Goal: Transaction & Acquisition: Purchase product/service

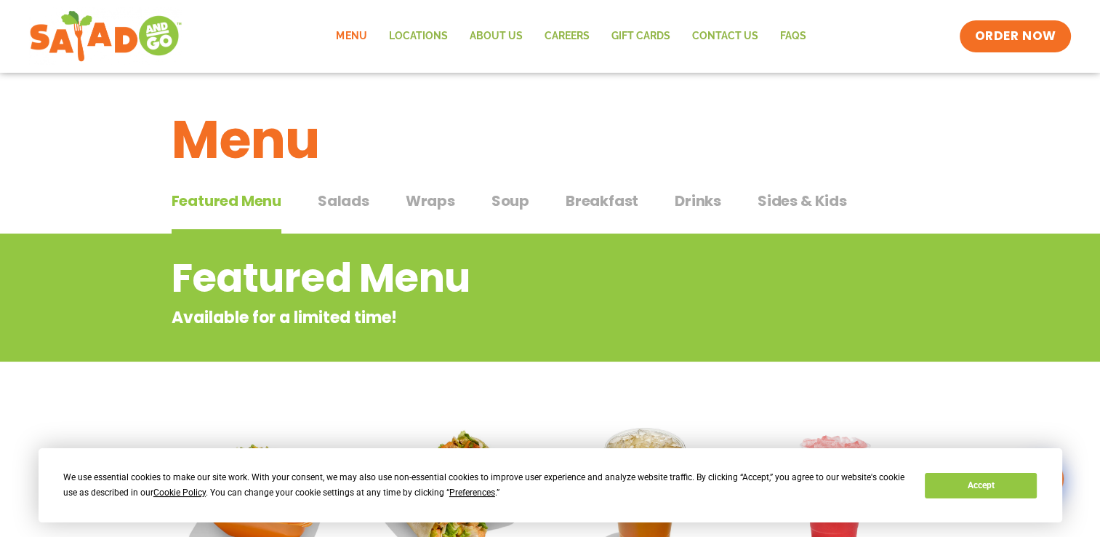
click at [340, 215] on button "Salads Salads" at bounding box center [344, 212] width 52 height 44
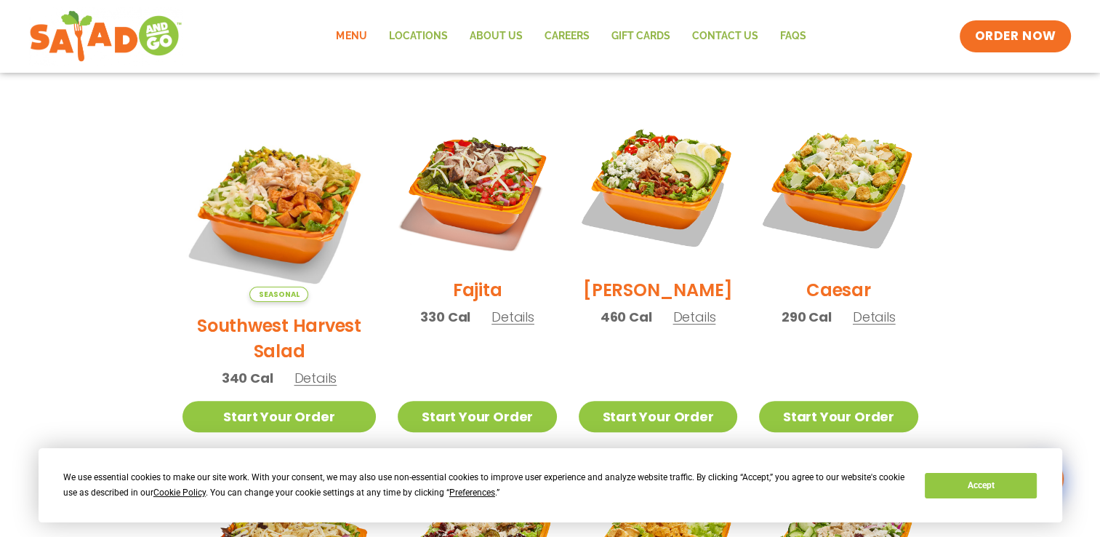
scroll to position [369, 0]
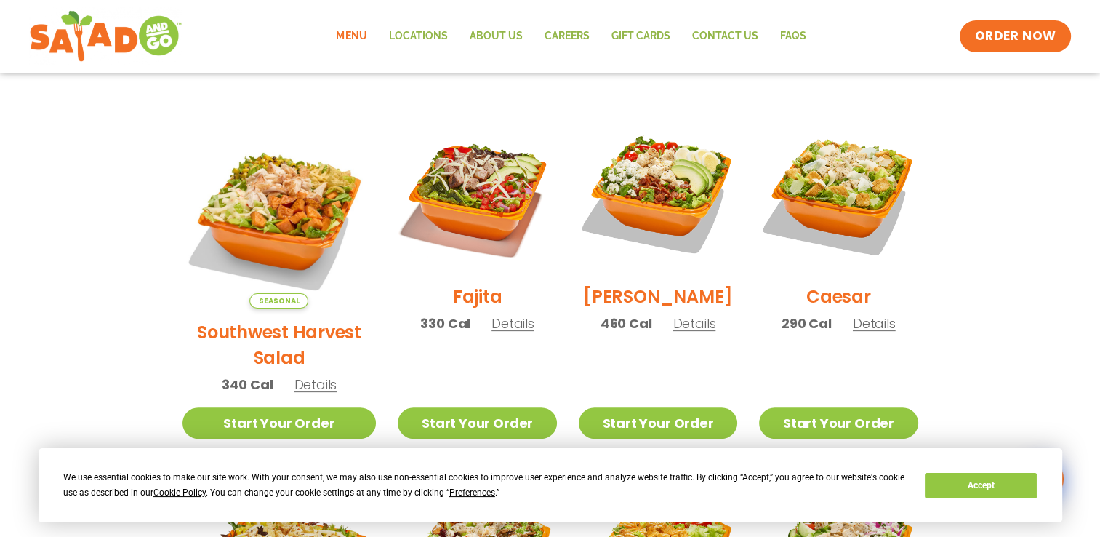
click at [303, 369] on div "Seasonal Southwest Harvest Salad 340 Cal Details" at bounding box center [280, 260] width 194 height 293
click at [493, 332] on span "Details" at bounding box center [513, 323] width 43 height 18
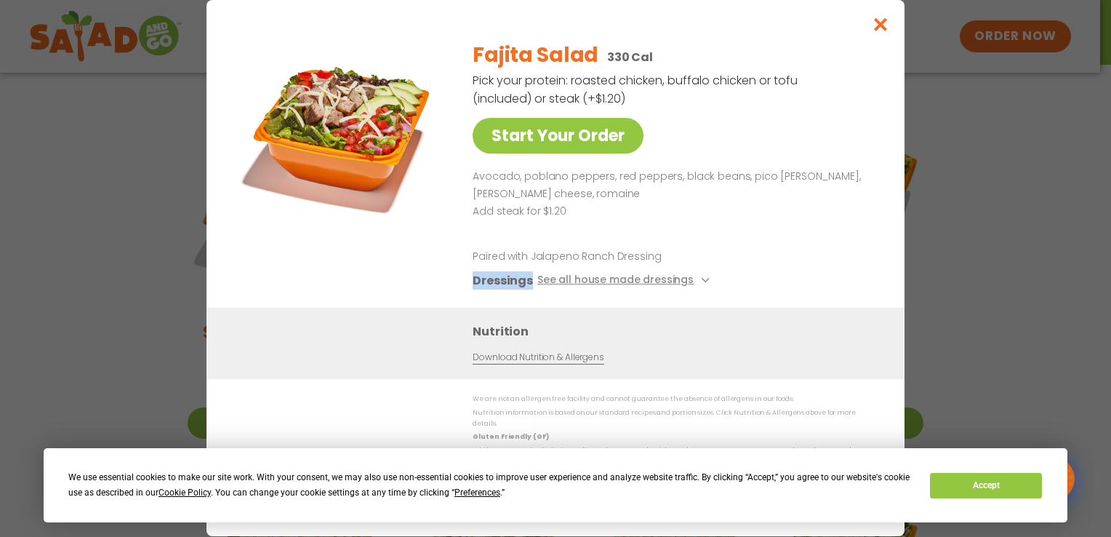
click at [493, 335] on div "Start Your Order Fajita Salad 330 Cal Pick your protein: roasted chicken, buffa…" at bounding box center [556, 268] width 698 height 536
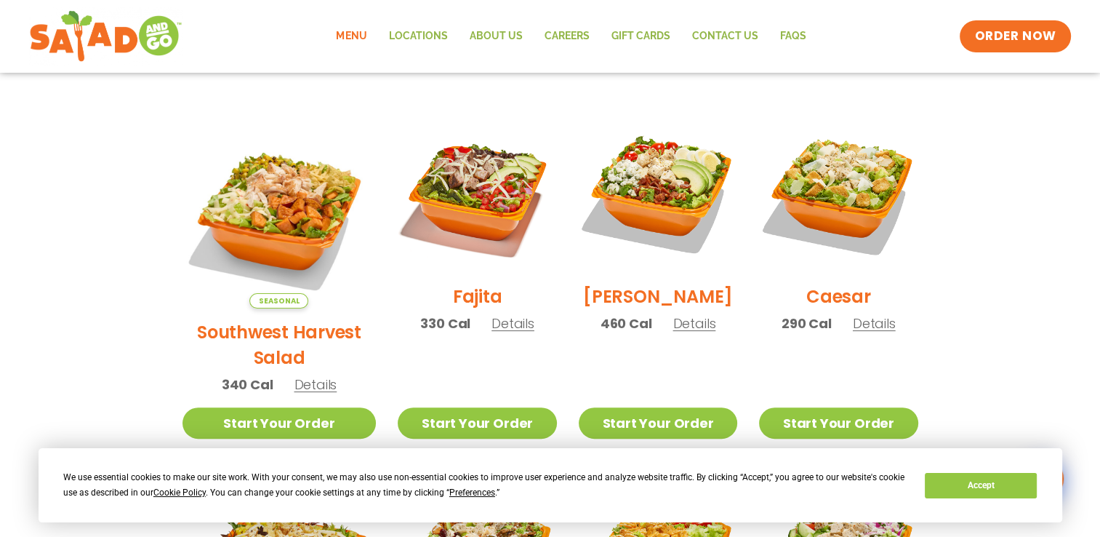
click at [493, 332] on span "Details" at bounding box center [513, 323] width 43 height 18
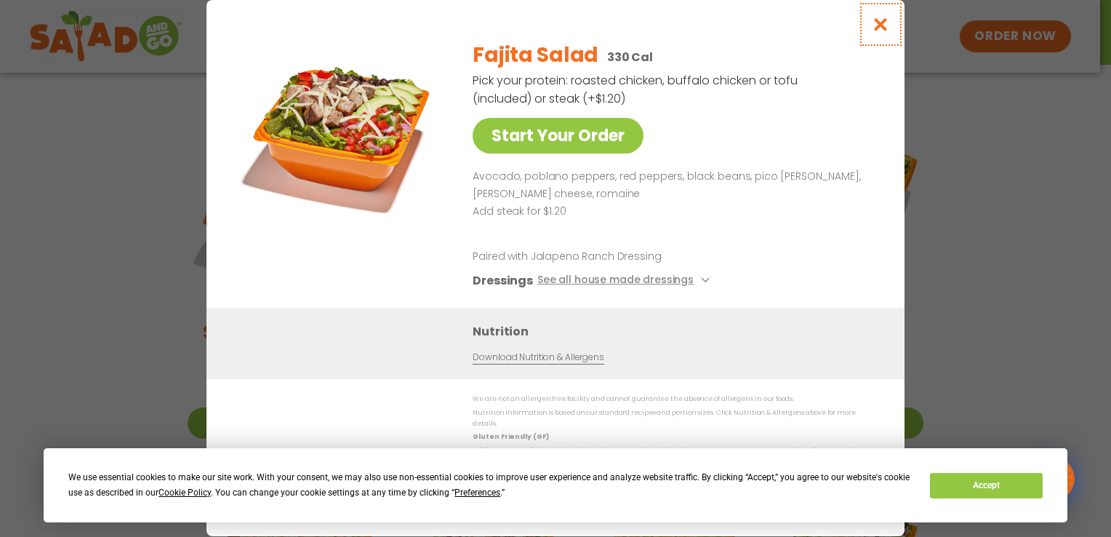
click at [880, 28] on icon "Close modal" at bounding box center [881, 24] width 18 height 15
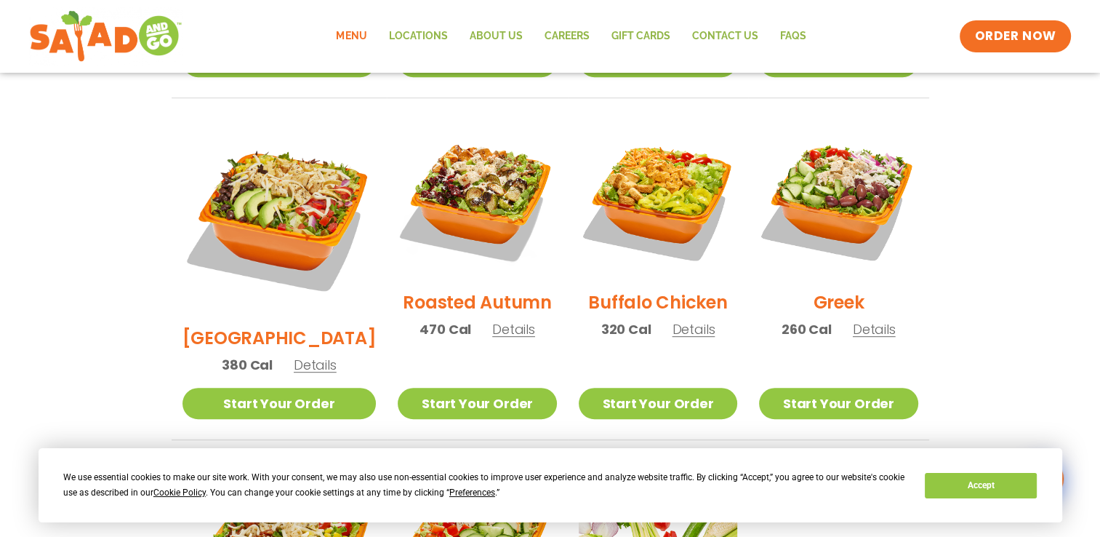
scroll to position [766, 0]
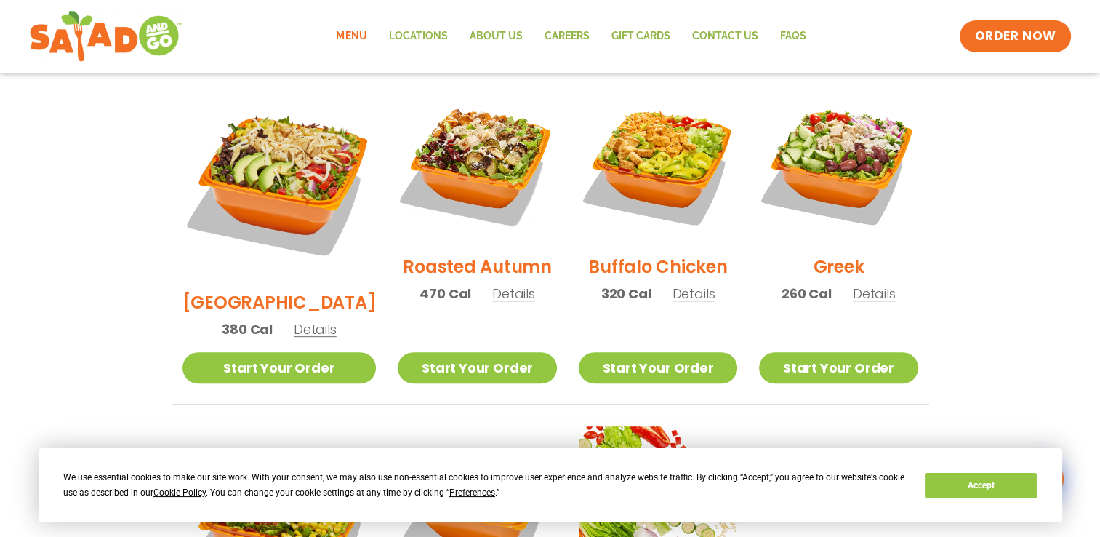
click at [294, 320] on span "Details" at bounding box center [315, 329] width 43 height 18
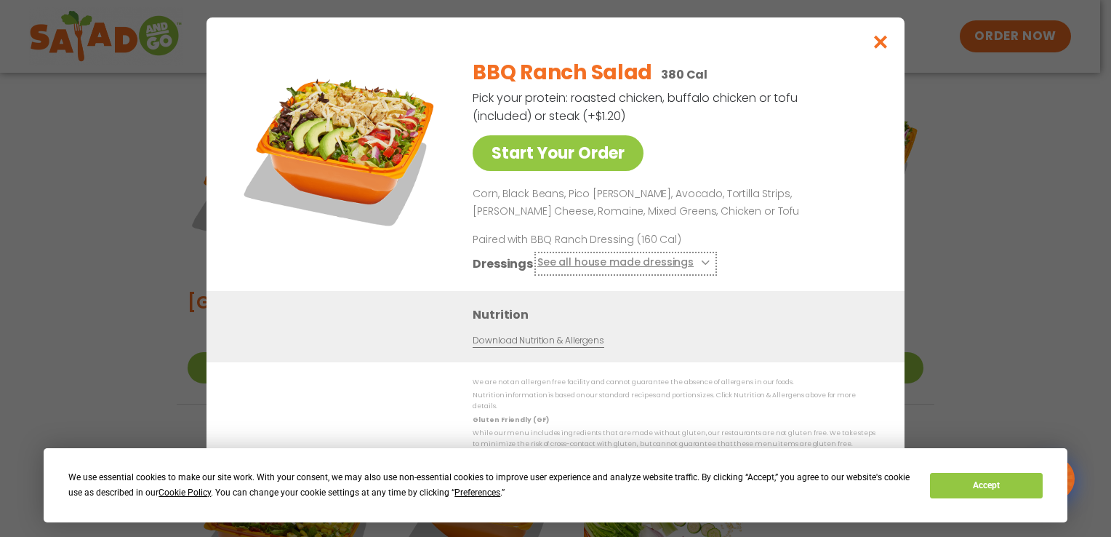
click at [701, 265] on icon at bounding box center [704, 263] width 6 height 6
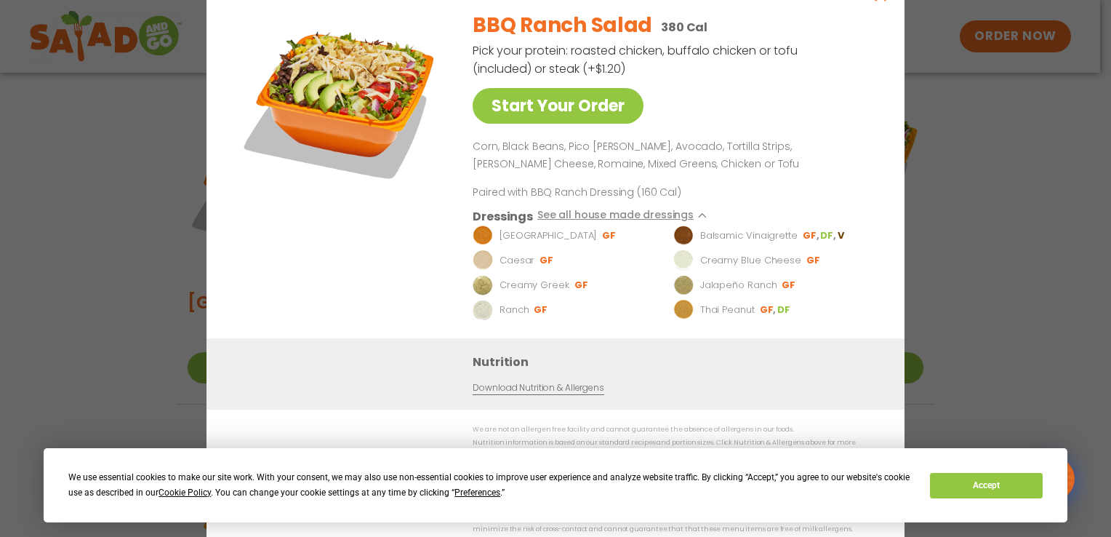
click at [369, 209] on div "Start Your Order" at bounding box center [341, 168] width 211 height 339
click at [273, 203] on img at bounding box center [341, 101] width 204 height 204
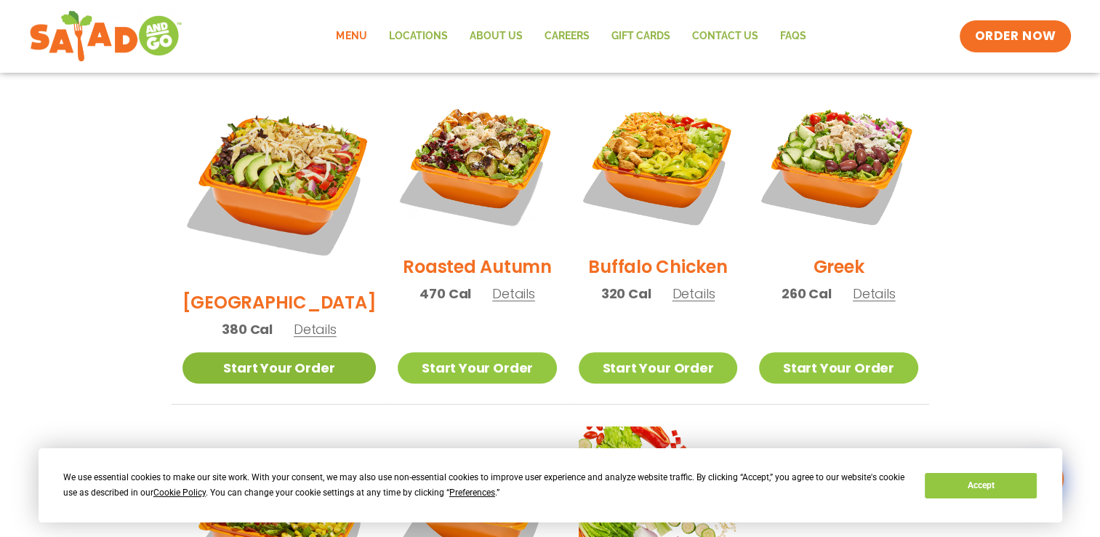
click at [289, 352] on link "Start Your Order" at bounding box center [280, 367] width 194 height 31
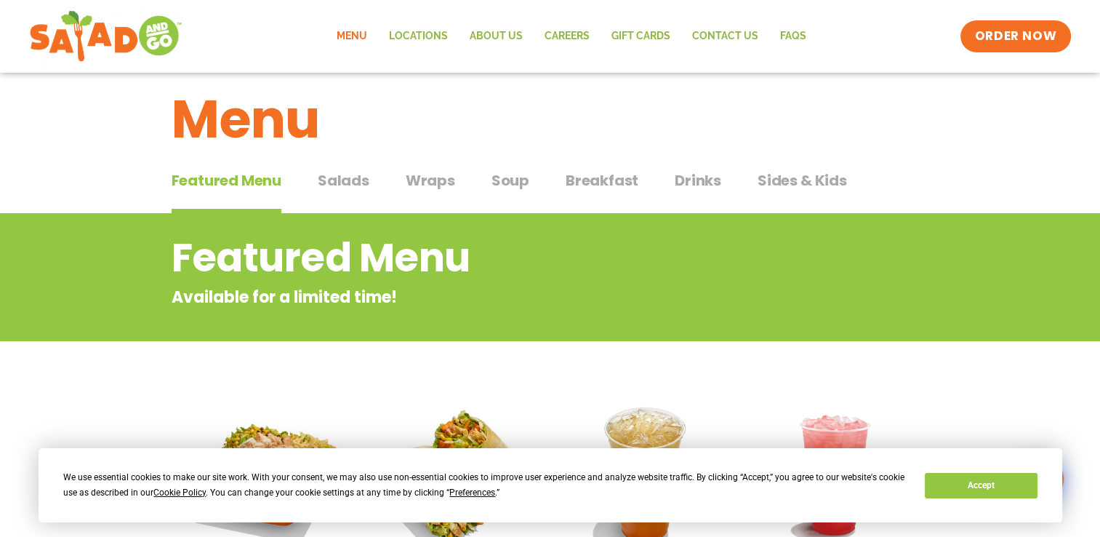
scroll to position [29, 0]
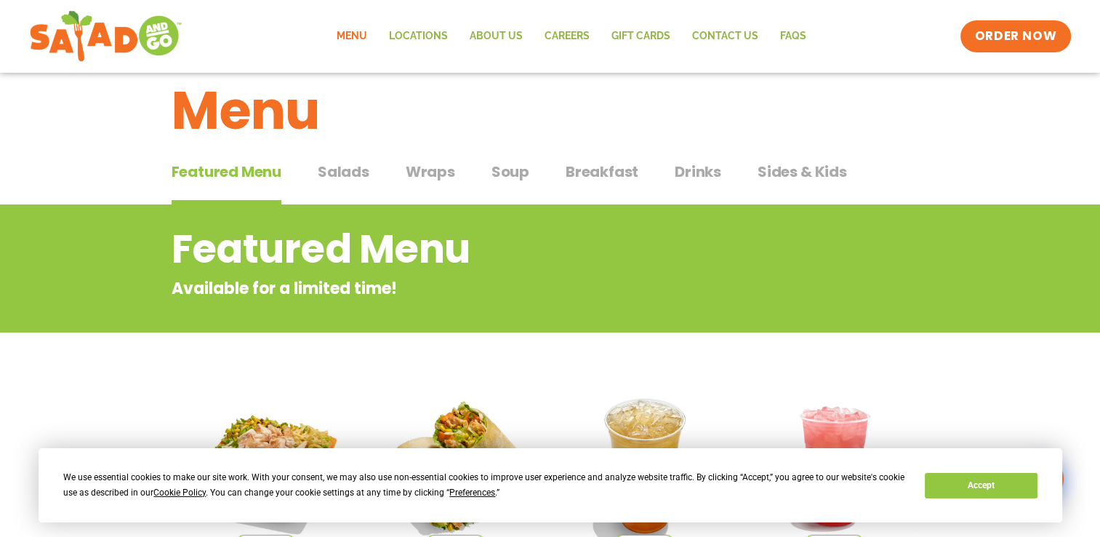
click at [351, 181] on span "Salads" at bounding box center [344, 172] width 52 height 22
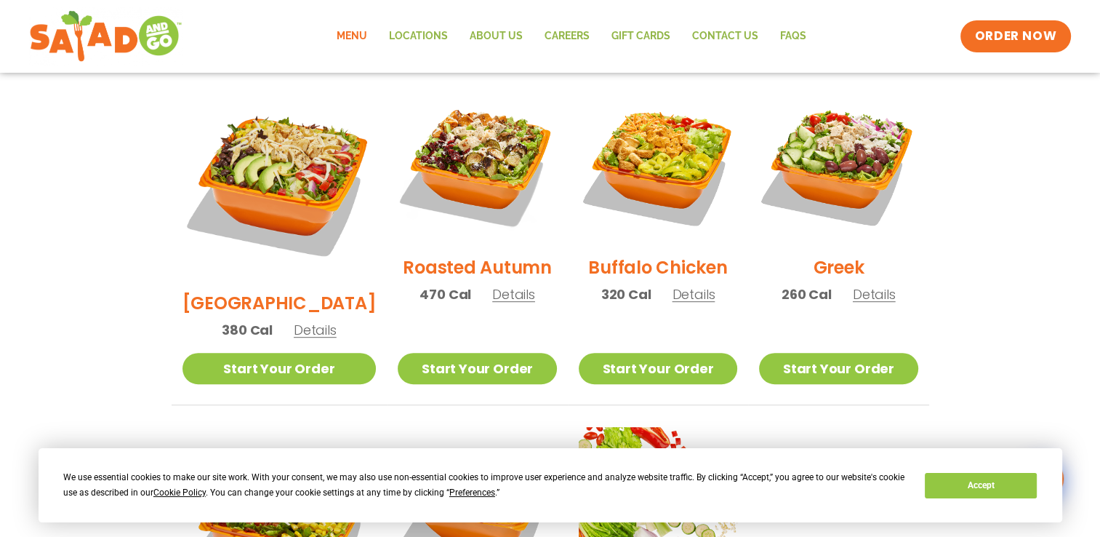
scroll to position [770, 0]
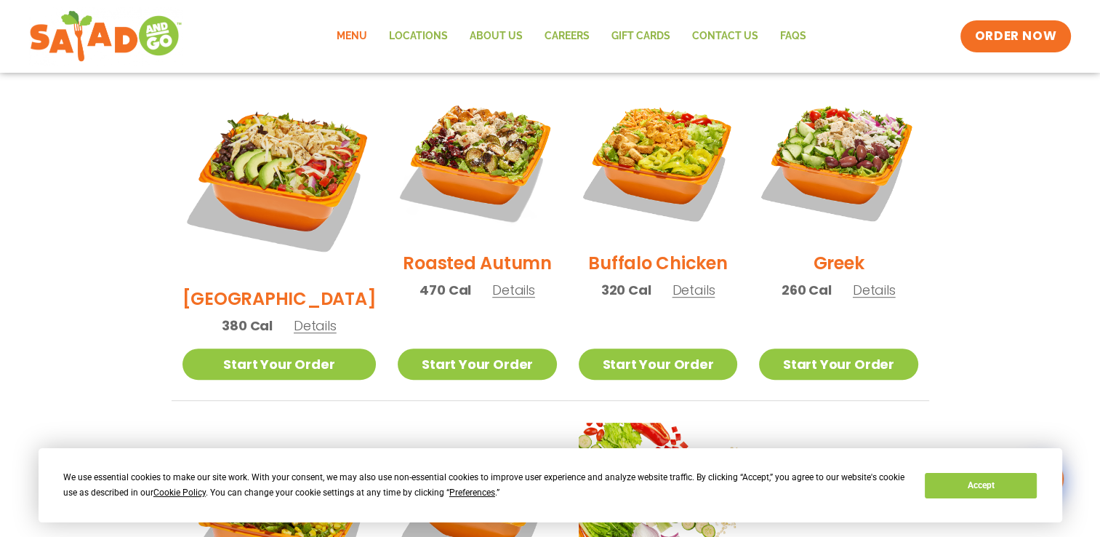
click at [76, 276] on section "Salads Our house-made dressings make our huge portions even more delicious. Goo…" at bounding box center [550, 103] width 1100 height 1279
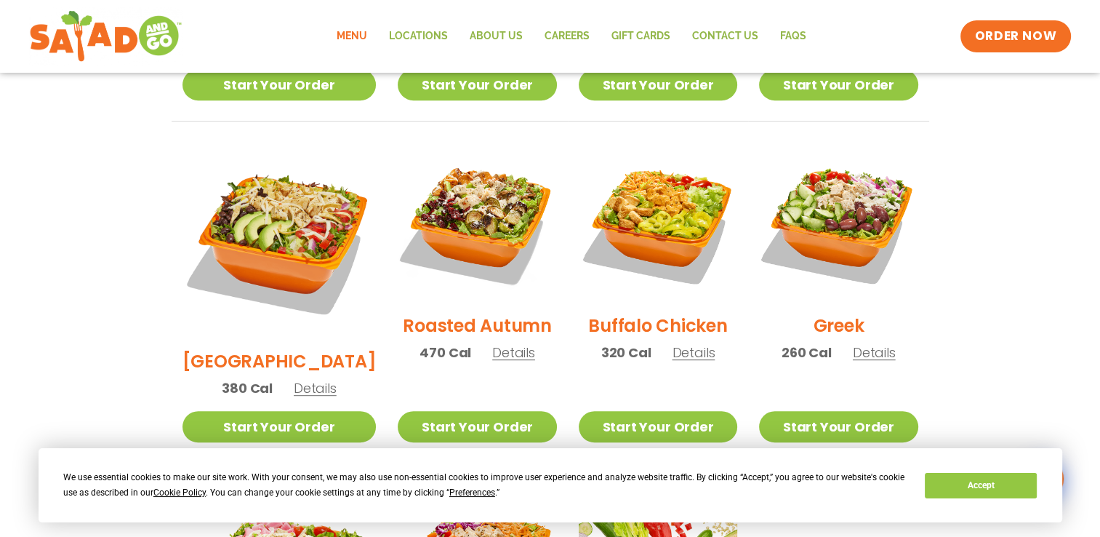
scroll to position [674, 0]
